Goal: Transaction & Acquisition: Download file/media

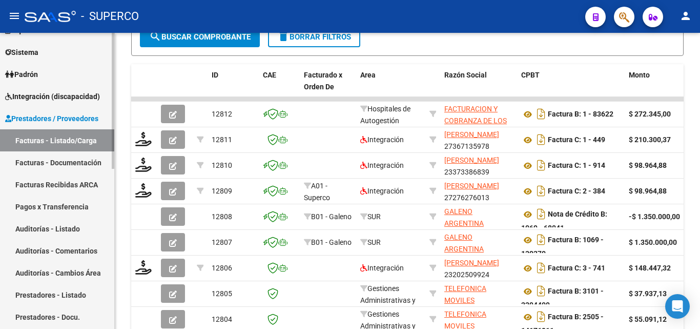
scroll to position [91, 0]
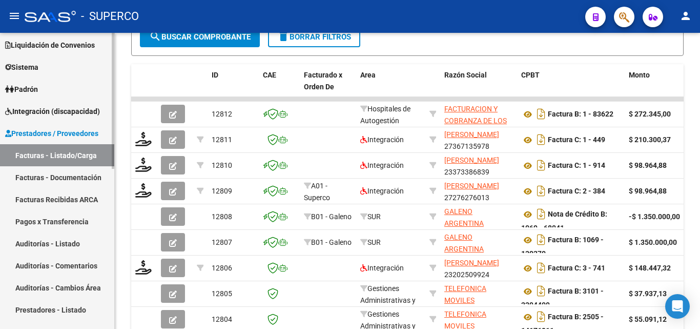
click at [38, 88] on span "Padrón" at bounding box center [21, 89] width 33 height 11
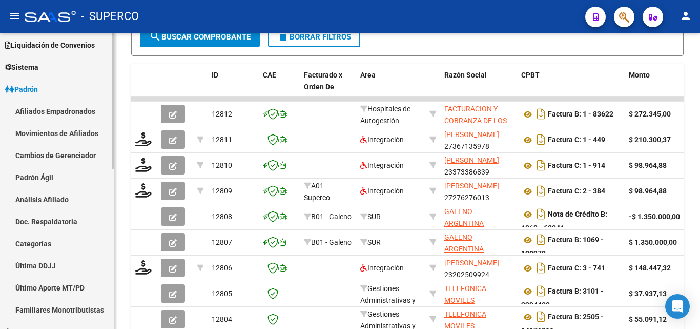
click at [41, 173] on link "Padrón Ágil" at bounding box center [57, 177] width 114 height 22
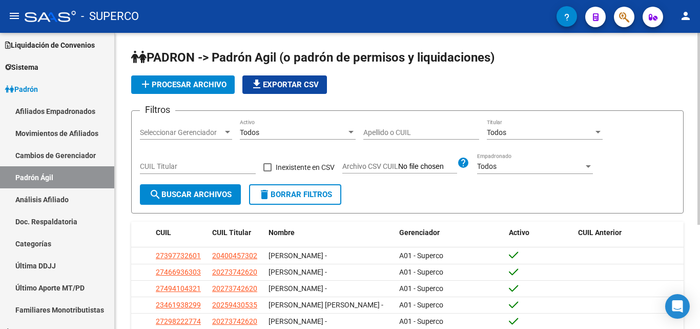
click at [379, 168] on span "Archivo CSV CUIL" at bounding box center [370, 166] width 56 height 8
click at [398, 168] on input "Archivo CSV CUIL" at bounding box center [427, 166] width 59 height 9
click at [397, 128] on input "Apellido o CUIL" at bounding box center [421, 132] width 116 height 9
paste input "20201032580"
type input "20201032580"
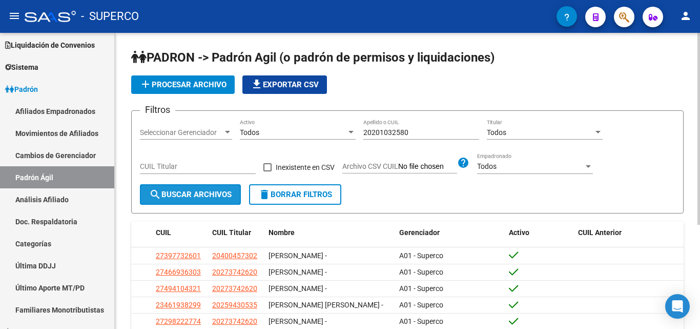
click at [210, 195] on span "search Buscar Archivos" at bounding box center [190, 194] width 83 height 9
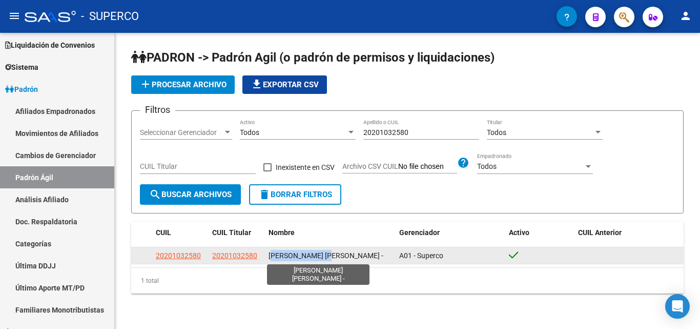
drag, startPoint x: 273, startPoint y: 255, endPoint x: 332, endPoint y: 256, distance: 59.5
click at [332, 256] on span "[PERSON_NAME] [PERSON_NAME] -" at bounding box center [326, 255] width 115 height 8
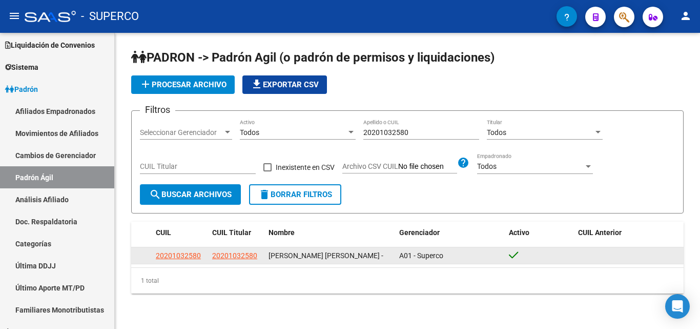
click at [338, 256] on div "[PERSON_NAME] [PERSON_NAME] -" at bounding box center [330, 256] width 123 height 12
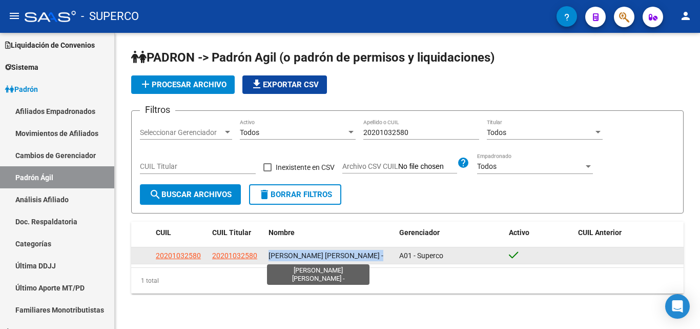
drag, startPoint x: 338, startPoint y: 256, endPoint x: 272, endPoint y: 258, distance: 66.1
click at [272, 258] on div "[PERSON_NAME] [PERSON_NAME] -" at bounding box center [330, 256] width 123 height 12
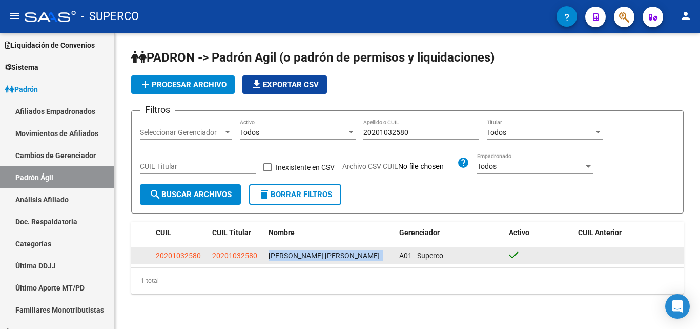
copy span "[PERSON_NAME] [PERSON_NAME] -"
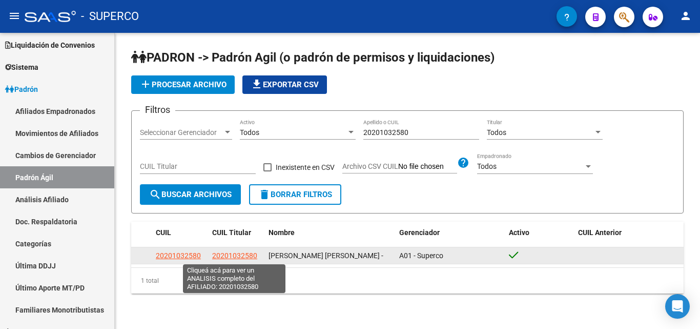
click at [233, 254] on span "20201032580" at bounding box center [234, 255] width 45 height 8
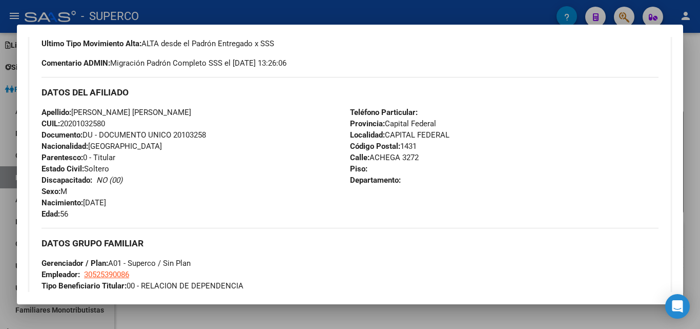
scroll to position [359, 0]
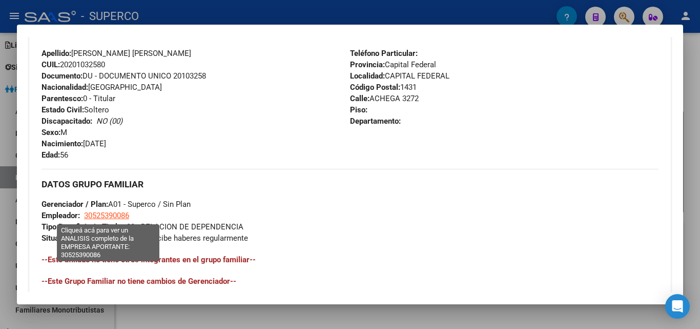
click at [119, 214] on span "30525390086" at bounding box center [106, 215] width 45 height 9
type textarea "30525390086"
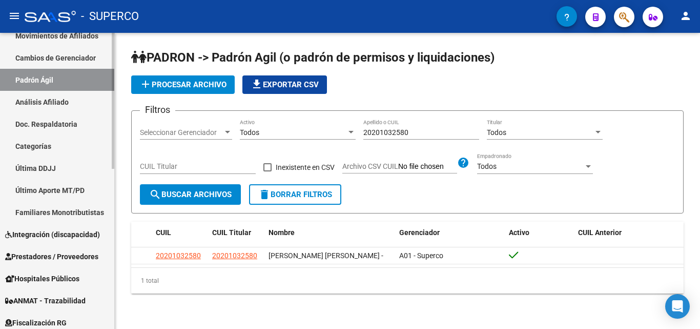
scroll to position [194, 0]
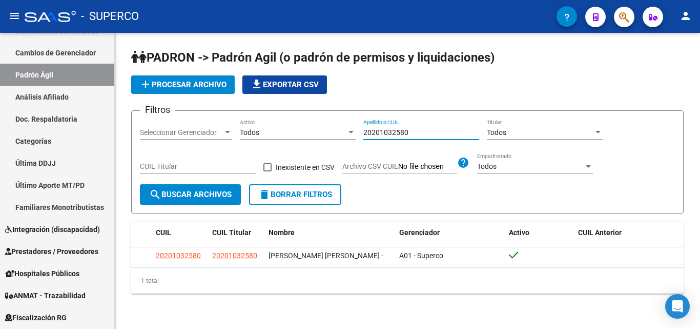
drag, startPoint x: 424, startPoint y: 132, endPoint x: 336, endPoint y: 132, distance: 88.7
click at [336, 132] on div "Filtros Seleccionar Gerenciador Seleccionar Gerenciador Todos Activo 2020103258…" at bounding box center [407, 151] width 535 height 65
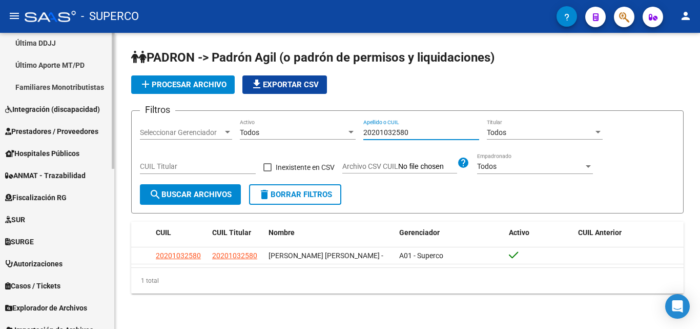
scroll to position [296, 0]
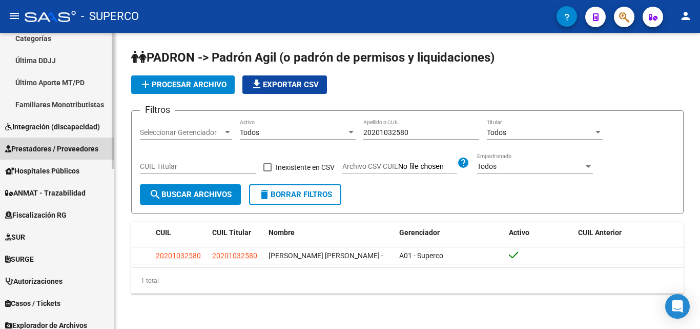
click at [64, 147] on span "Prestadores / Proveedores" at bounding box center [51, 148] width 93 height 11
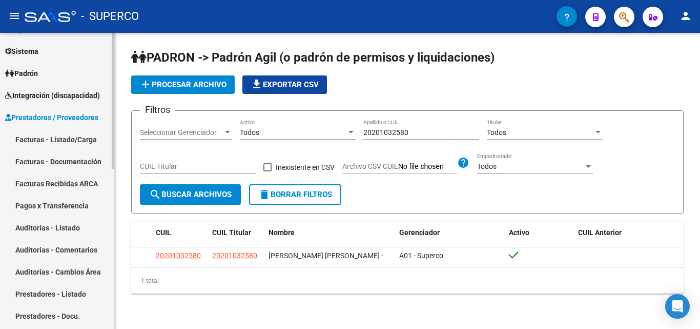
scroll to position [91, 0]
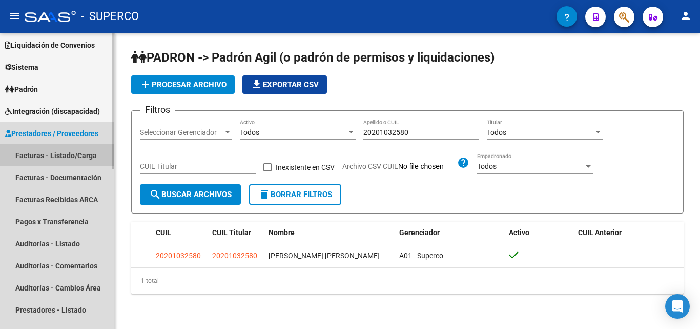
click at [63, 154] on link "Facturas - Listado/Carga" at bounding box center [57, 155] width 114 height 22
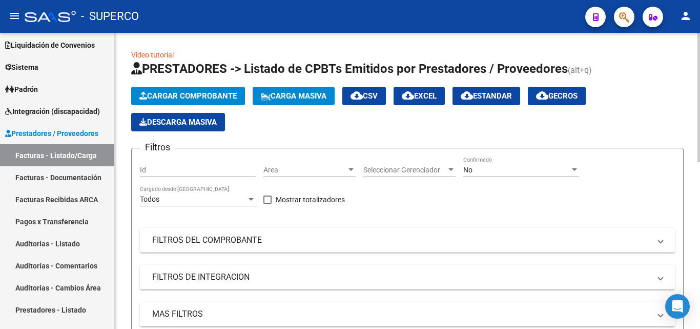
click at [466, 171] on span "No" at bounding box center [467, 170] width 9 height 8
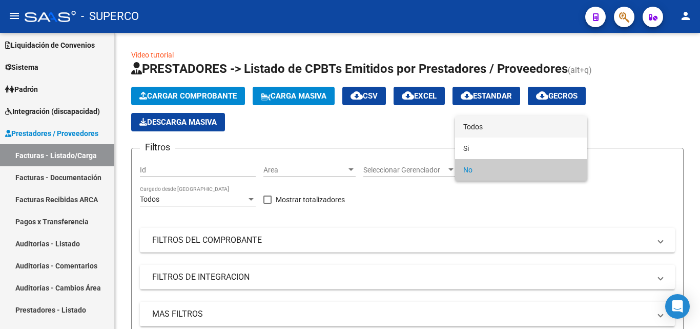
click at [473, 123] on span "Todos" at bounding box center [521, 127] width 116 height 22
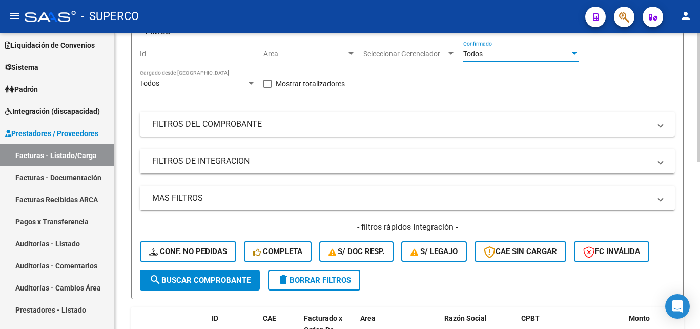
scroll to position [154, 0]
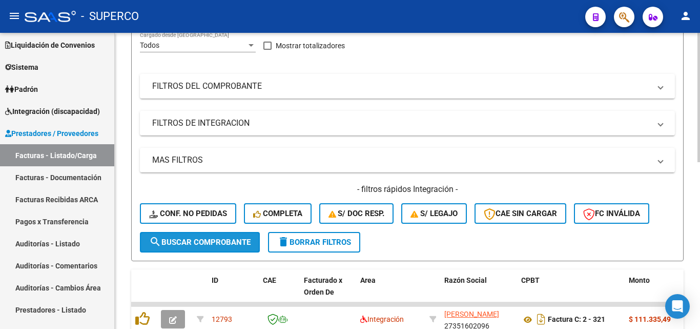
click at [208, 243] on span "search Buscar Comprobante" at bounding box center [199, 241] width 101 height 9
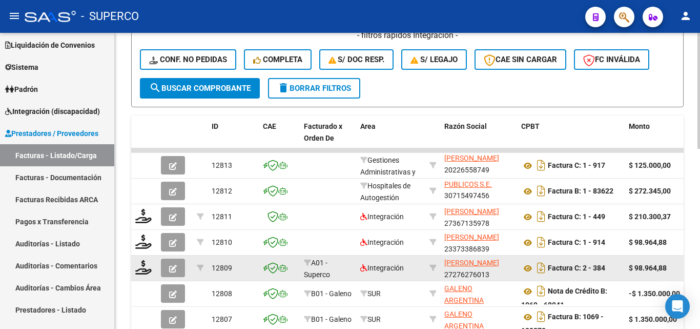
scroll to position [359, 0]
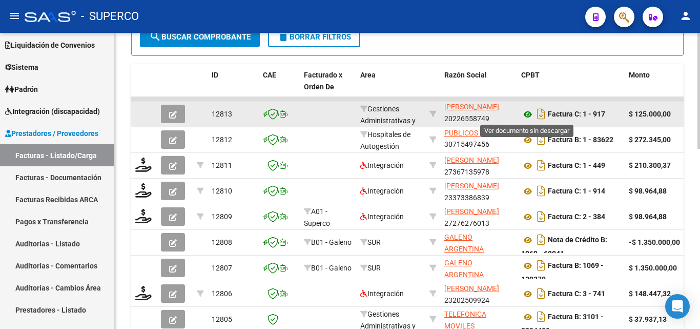
click at [526, 115] on icon at bounding box center [527, 114] width 13 height 12
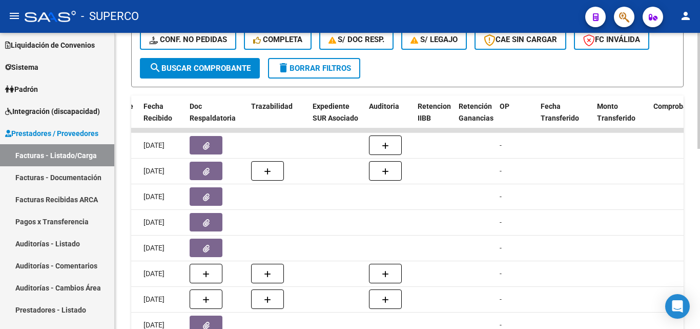
scroll to position [304, 0]
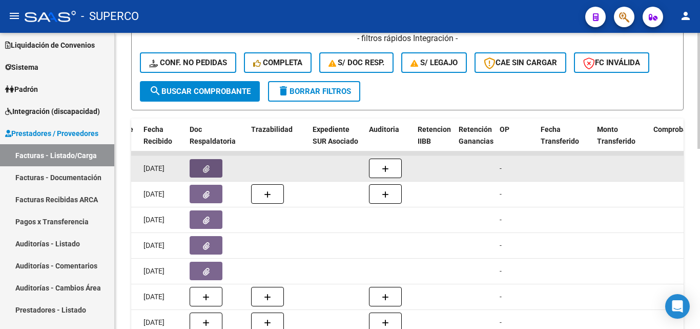
click at [210, 165] on button "button" at bounding box center [206, 168] width 33 height 18
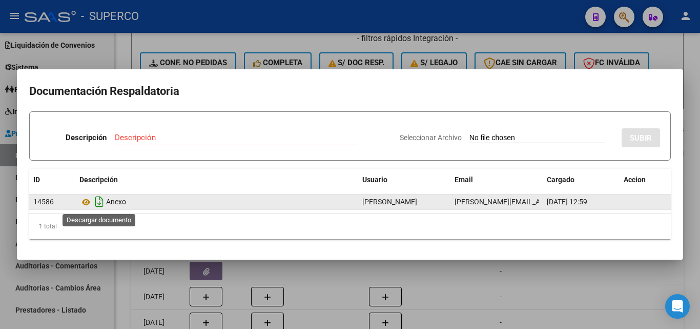
click at [99, 204] on icon "Descargar documento" at bounding box center [99, 201] width 13 height 16
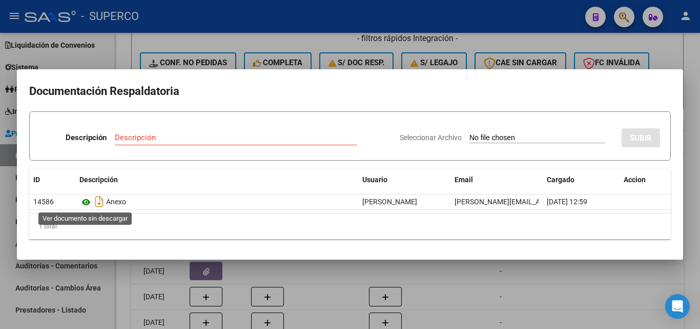
click at [88, 201] on icon at bounding box center [85, 202] width 13 height 12
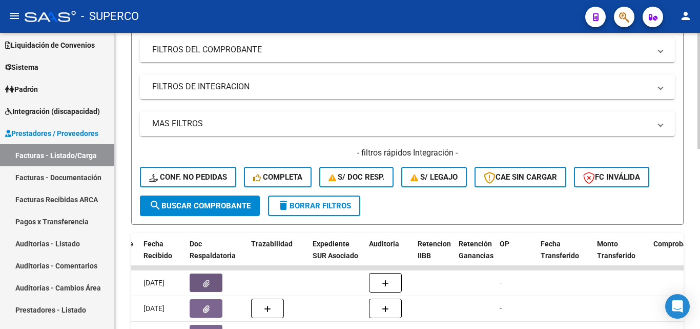
scroll to position [205, 0]
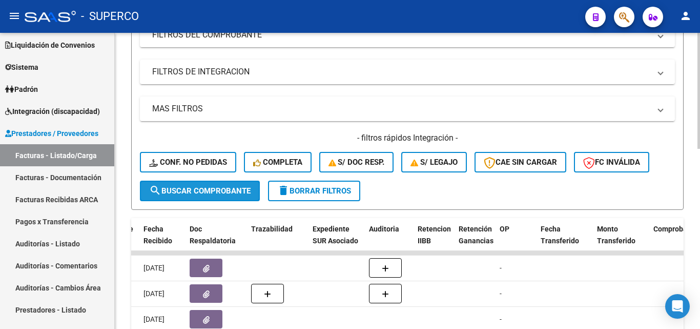
click at [195, 192] on span "search Buscar Comprobante" at bounding box center [199, 190] width 101 height 9
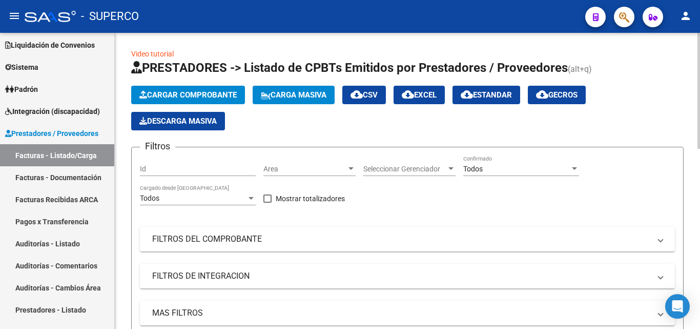
scroll to position [0, 0]
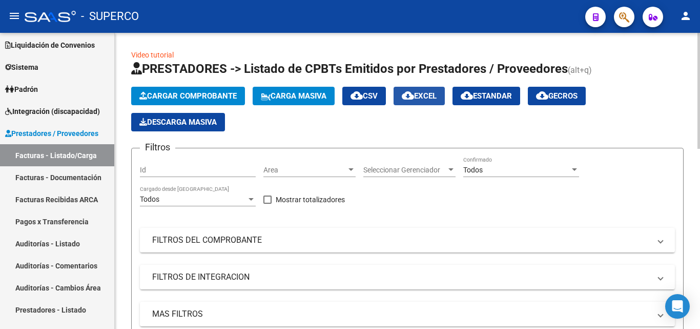
click at [432, 97] on span "cloud_download EXCEL" at bounding box center [419, 95] width 35 height 9
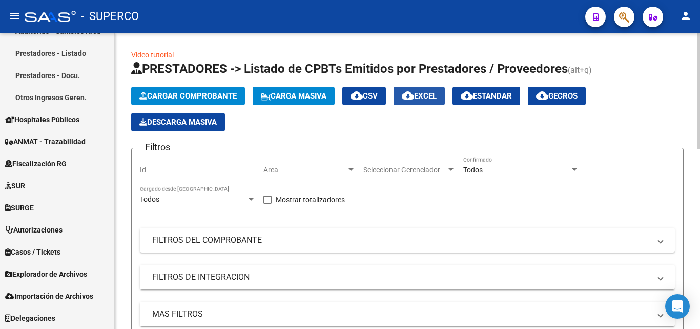
click at [437, 97] on span "cloud_download EXCEL" at bounding box center [419, 95] width 35 height 9
click at [476, 168] on span "Todos" at bounding box center [472, 170] width 19 height 8
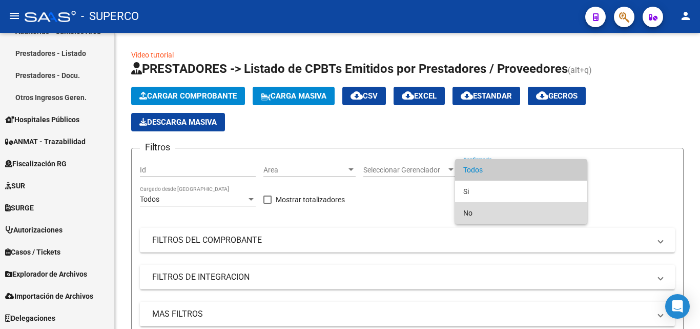
click at [471, 210] on span "No" at bounding box center [521, 213] width 116 height 22
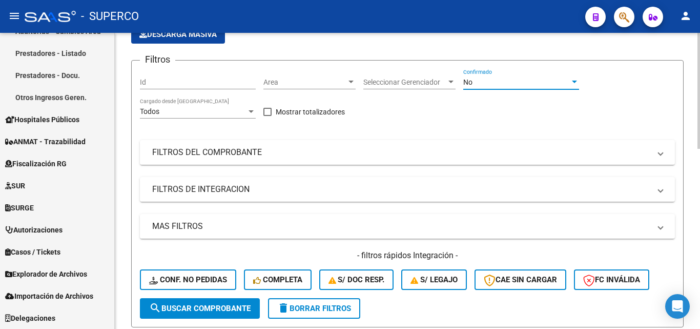
scroll to position [154, 0]
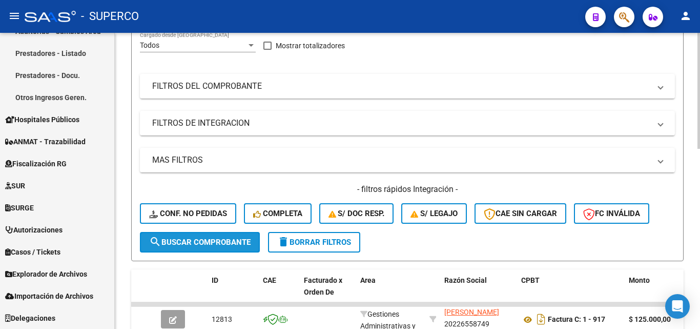
click at [212, 246] on span "search Buscar Comprobante" at bounding box center [199, 241] width 101 height 9
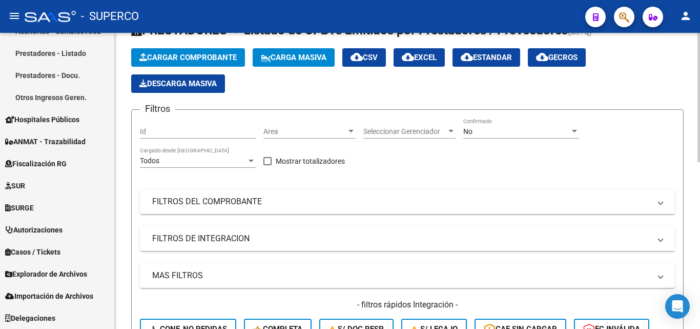
scroll to position [0, 0]
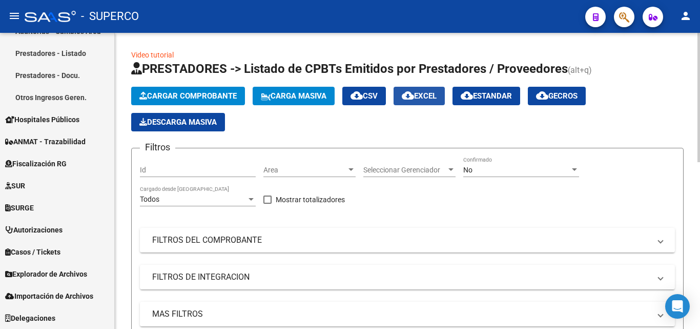
click at [434, 98] on span "cloud_download EXCEL" at bounding box center [419, 95] width 35 height 9
